Goal: Task Accomplishment & Management: Manage account settings

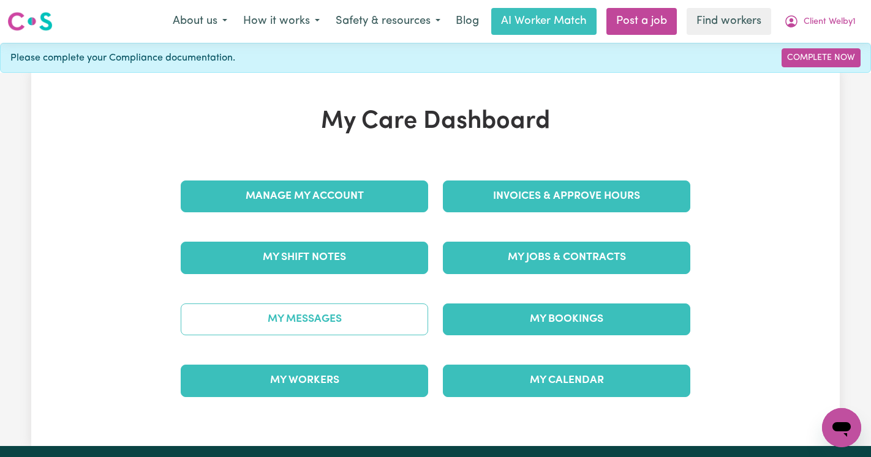
click at [386, 314] on link "My Messages" at bounding box center [304, 320] width 247 height 32
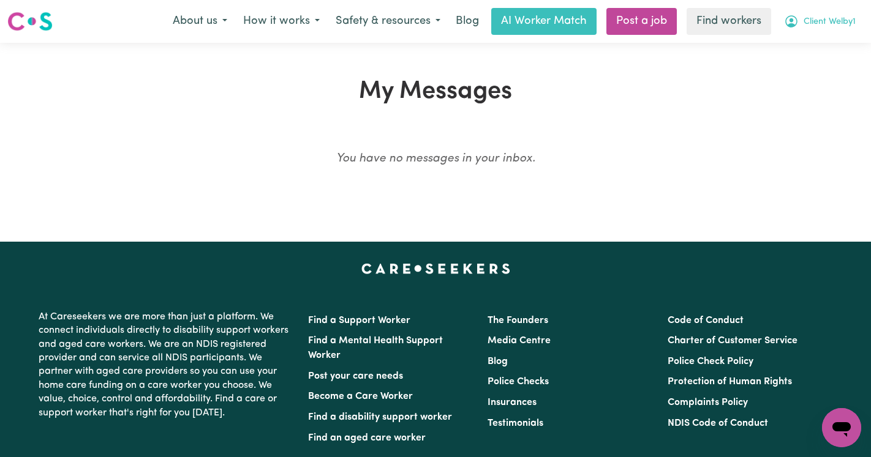
click at [812, 29] on button "Client Welby1" at bounding box center [820, 22] width 88 height 26
click at [806, 75] on link "Logout" at bounding box center [814, 70] width 97 height 23
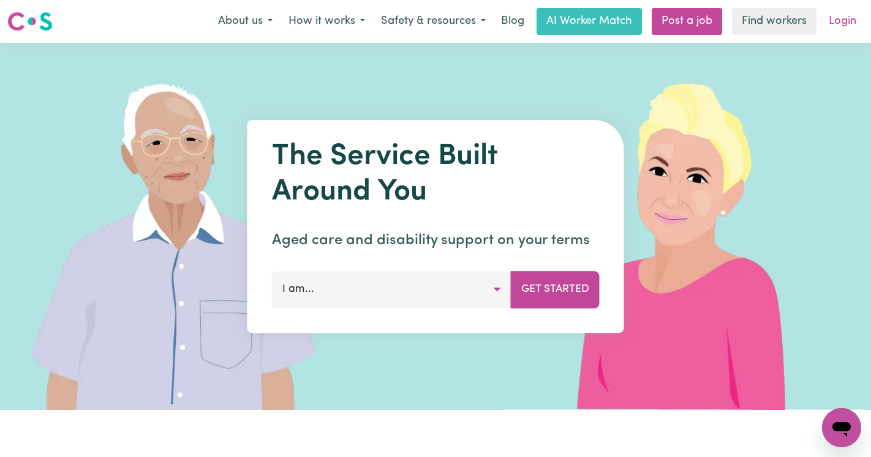
click at [856, 24] on link "Login" at bounding box center [842, 21] width 42 height 27
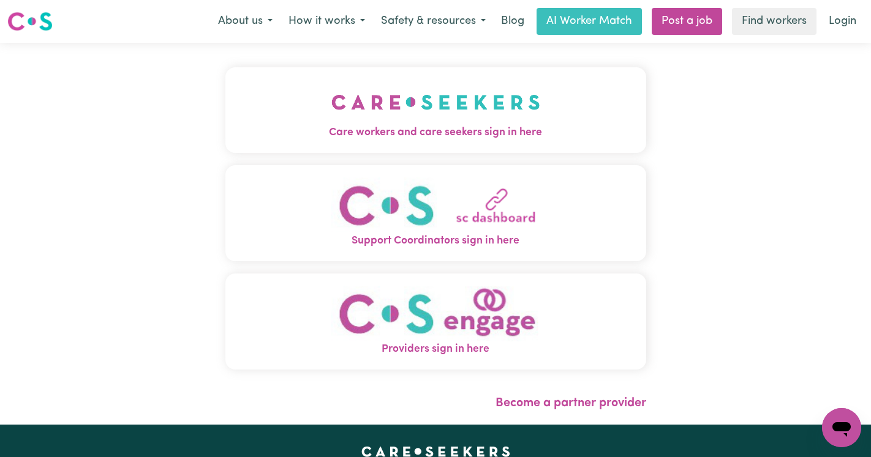
click at [352, 123] on img "Care workers and care seekers sign in here" at bounding box center [435, 102] width 209 height 45
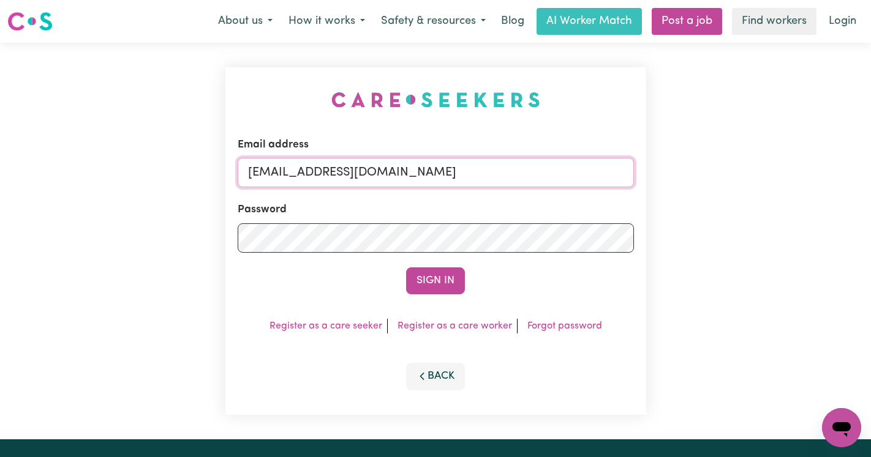
drag, startPoint x: 587, startPoint y: 175, endPoint x: 311, endPoint y: 179, distance: 275.6
click at [311, 179] on input "[EMAIL_ADDRESS][DOMAIN_NAME]" at bounding box center [436, 172] width 396 height 29
type input "[EMAIL_ADDRESS][DOMAIN_NAME]"
click at [406, 268] on button "Sign In" at bounding box center [435, 281] width 59 height 27
